Goal: Task Accomplishment & Management: Complete application form

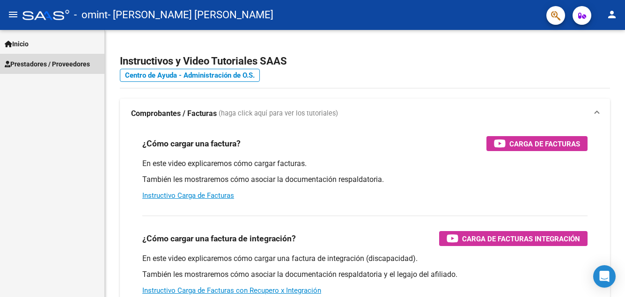
click at [44, 64] on span "Prestadores / Proveedores" at bounding box center [47, 64] width 85 height 10
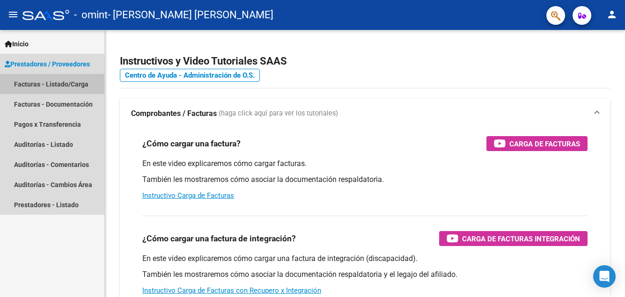
click at [39, 89] on link "Facturas - Listado/Carga" at bounding box center [52, 84] width 104 height 20
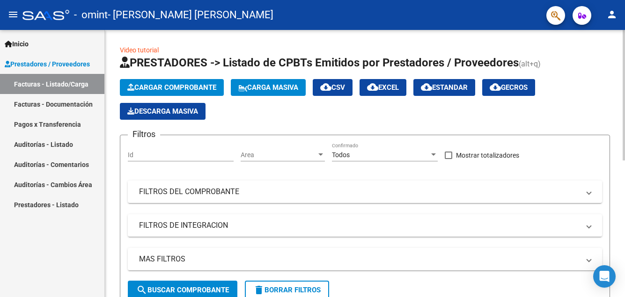
click at [193, 85] on span "Cargar Comprobante" at bounding box center [171, 87] width 89 height 8
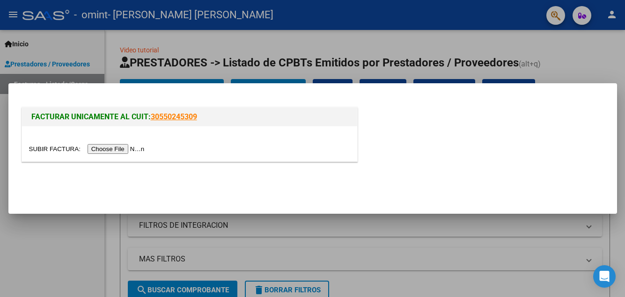
click at [115, 149] on input "file" at bounding box center [88, 149] width 119 height 10
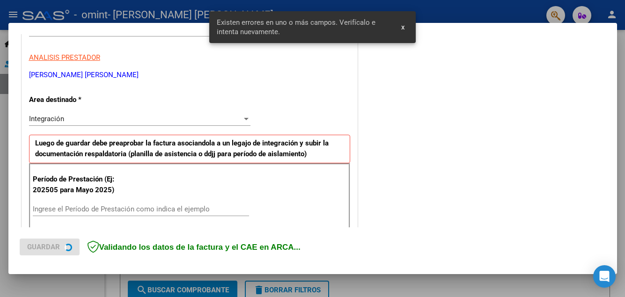
scroll to position [212, 0]
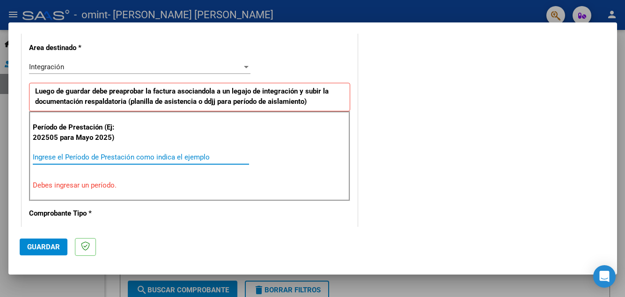
click at [63, 157] on input "Ingrese el Período de Prestación como indica el ejemplo" at bounding box center [141, 157] width 216 height 8
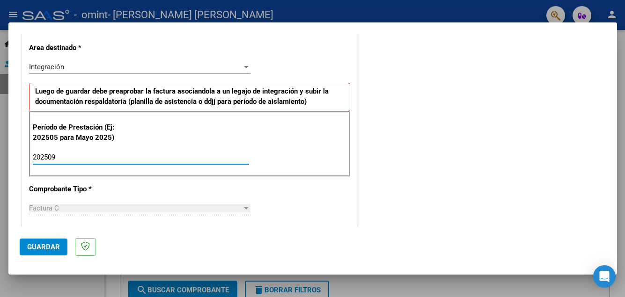
type input "202509"
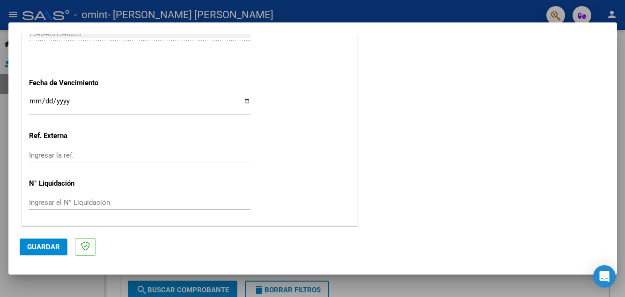
scroll to position [631, 0]
click at [58, 241] on button "Guardar" at bounding box center [44, 247] width 48 height 17
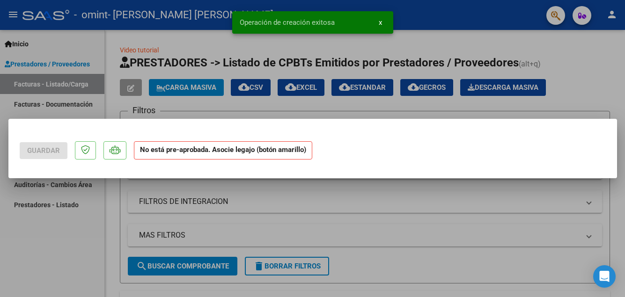
scroll to position [0, 0]
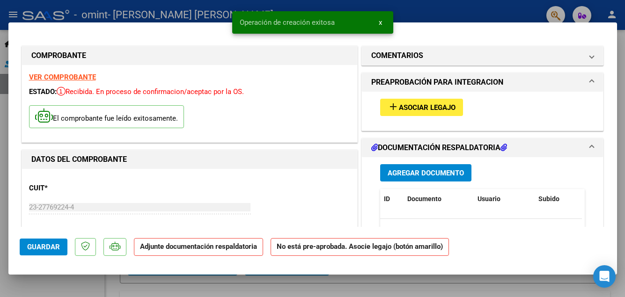
click at [403, 103] on span "add Asociar Legajo" at bounding box center [422, 107] width 68 height 8
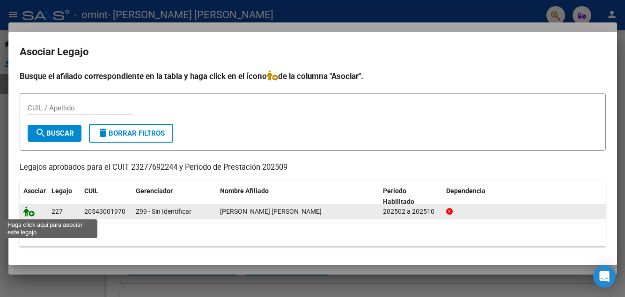
click at [29, 215] on icon at bounding box center [28, 212] width 11 height 10
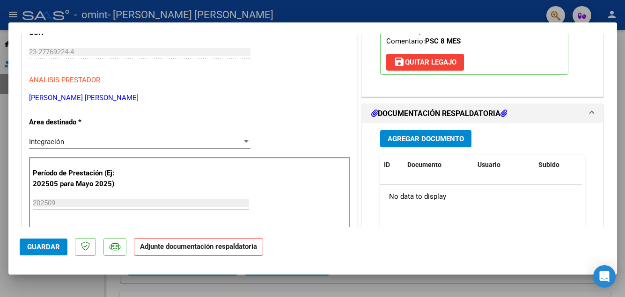
scroll to position [178, 0]
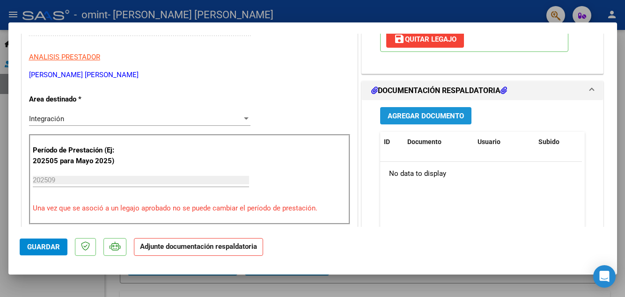
click at [415, 115] on span "Agregar Documento" at bounding box center [426, 116] width 76 height 8
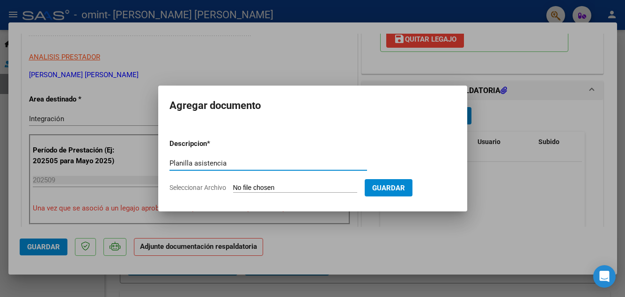
type input "Planilla asistencia"
click at [252, 187] on input "Seleccionar Archivo" at bounding box center [295, 188] width 124 height 9
type input "C:\fakepath\planilla asistencia septiembre.jpg"
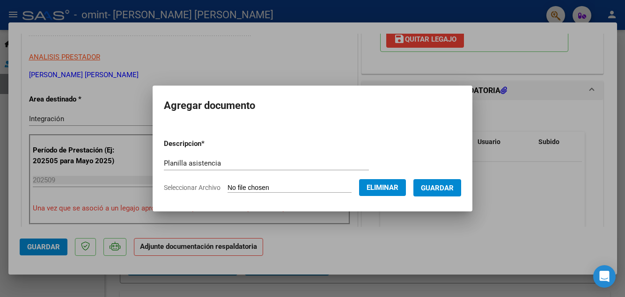
click at [448, 189] on span "Guardar" at bounding box center [437, 188] width 33 height 8
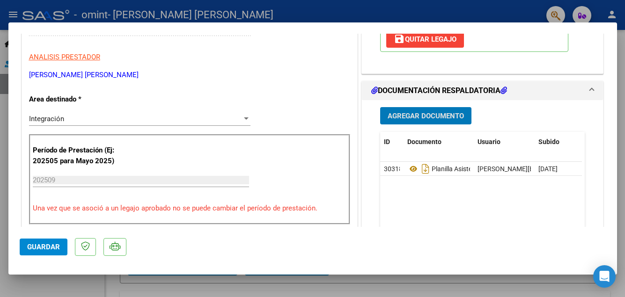
click at [222, 121] on div "Integración" at bounding box center [135, 119] width 213 height 8
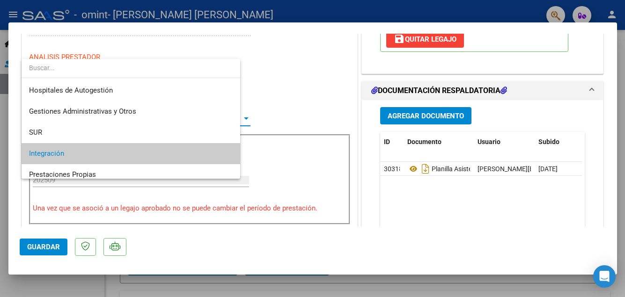
scroll to position [35, 0]
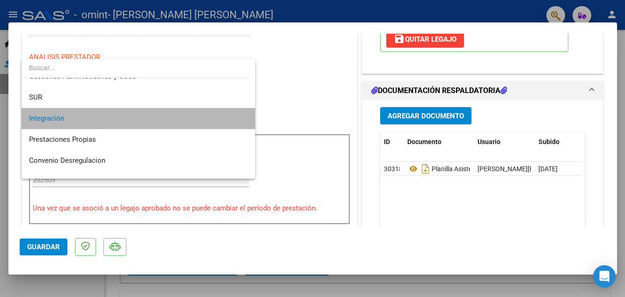
click at [201, 120] on span "Integración" at bounding box center [138, 118] width 219 height 21
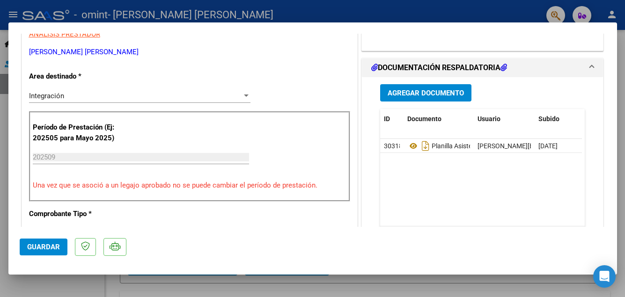
scroll to position [197, 0]
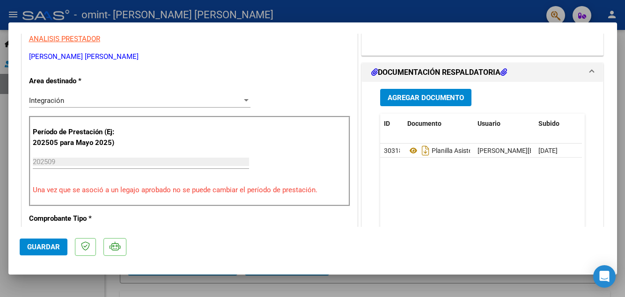
click at [238, 97] on div "Integración" at bounding box center [135, 100] width 213 height 8
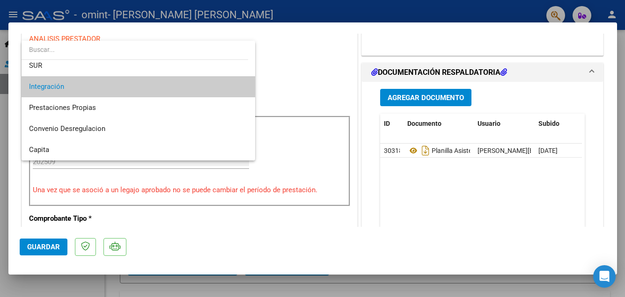
scroll to position [48, 0]
click at [133, 86] on span "Integración" at bounding box center [138, 87] width 219 height 21
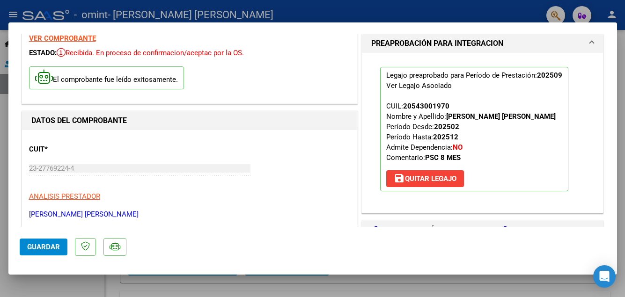
scroll to position [41, 0]
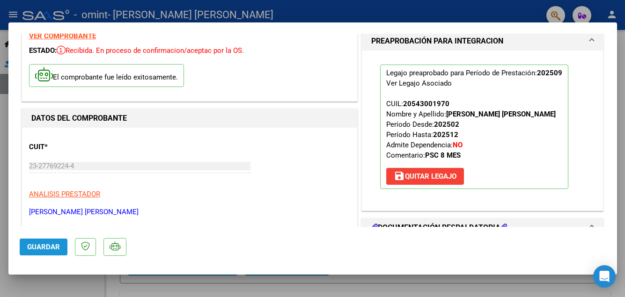
click at [38, 246] on span "Guardar" at bounding box center [43, 247] width 33 height 8
click at [258, 287] on div at bounding box center [312, 148] width 625 height 297
type input "$ 0,00"
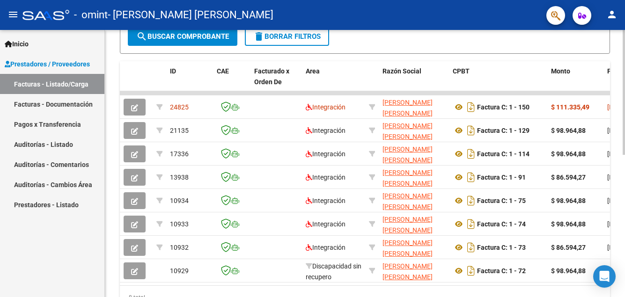
scroll to position [256, 0]
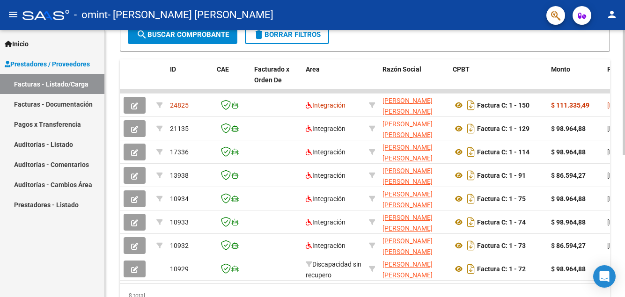
click at [609, 216] on div "Video tutorial PRESTADORES -> Listado de CPBTs Emitidos por Prestadores / Prove…" at bounding box center [366, 56] width 523 height 564
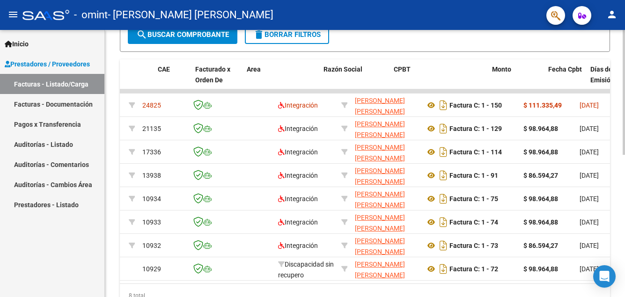
scroll to position [0, 0]
